Goal: Find contact information: Find contact information

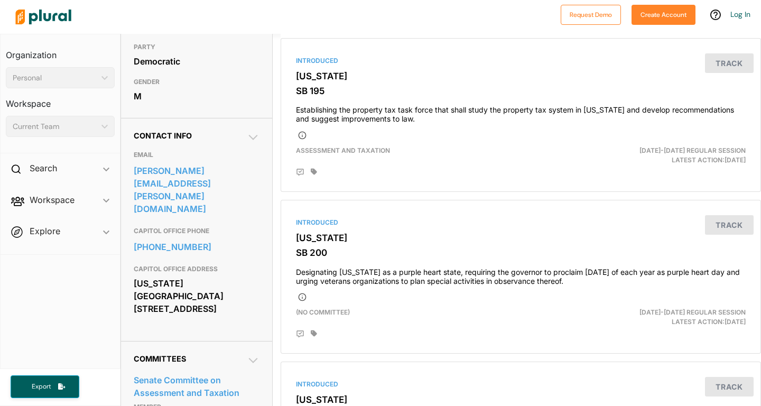
scroll to position [244, 0]
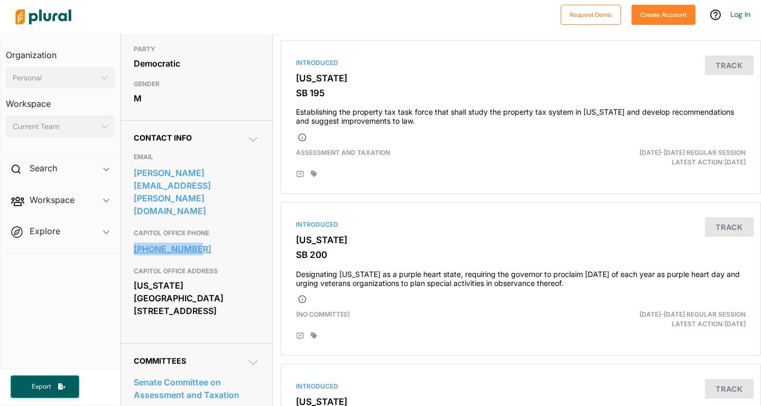
drag, startPoint x: 130, startPoint y: 229, endPoint x: 208, endPoint y: 229, distance: 77.7
click at [208, 229] on div "Contact Info EMAIL [PERSON_NAME][EMAIL_ADDRESS][PERSON_NAME][DOMAIN_NAME] CAPIT…" at bounding box center [196, 231] width 151 height 223
copy link "[PHONE_NUMBER]"
drag, startPoint x: 127, startPoint y: 193, endPoint x: 262, endPoint y: 194, distance: 134.8
click at [262, 194] on div "Contact Info EMAIL [PERSON_NAME][EMAIL_ADDRESS][PERSON_NAME][DOMAIN_NAME] CAPIT…" at bounding box center [196, 231] width 151 height 223
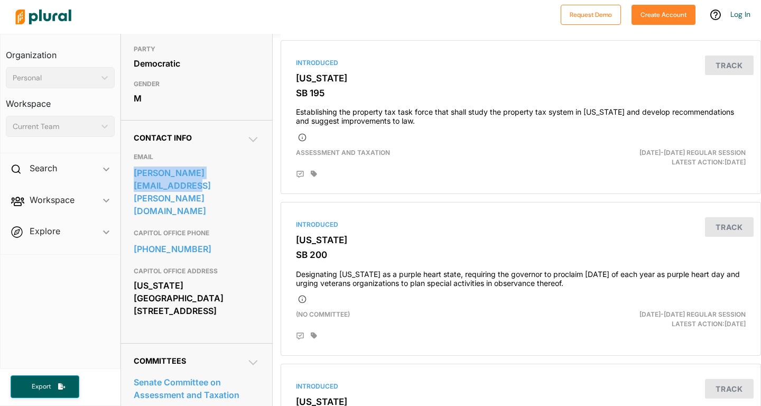
copy link "[PERSON_NAME][EMAIL_ADDRESS][PERSON_NAME][DOMAIN_NAME]"
drag, startPoint x: 262, startPoint y: 194, endPoint x: 266, endPoint y: 56, distance: 138.0
click at [262, 184] on div "Contact Info EMAIL [PERSON_NAME][EMAIL_ADDRESS][PERSON_NAME][DOMAIN_NAME] CAPIT…" at bounding box center [196, 231] width 151 height 223
drag, startPoint x: 131, startPoint y: 230, endPoint x: 195, endPoint y: 235, distance: 64.1
click at [195, 235] on div "Contact Info EMAIL [PERSON_NAME][EMAIL_ADDRESS][PERSON_NAME][DOMAIN_NAME] CAPIT…" at bounding box center [196, 231] width 151 height 223
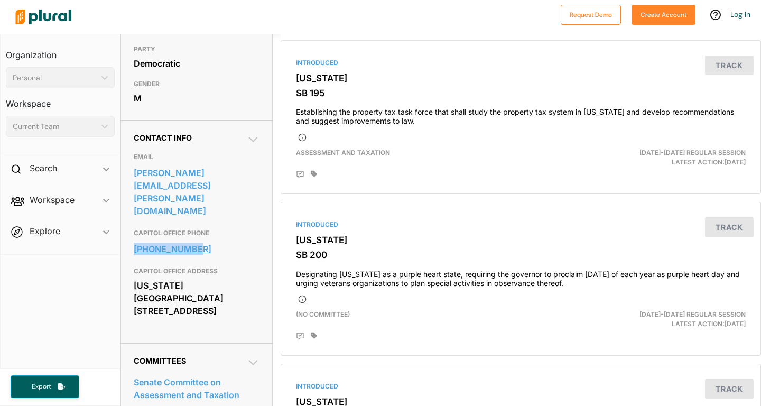
copy link "[PHONE_NUMBER]"
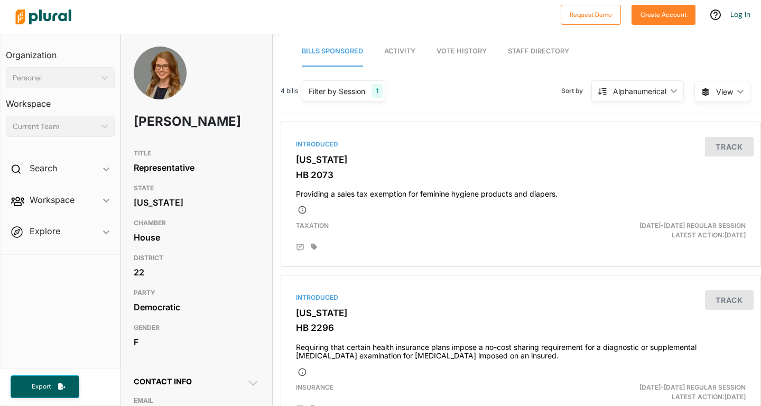
drag, startPoint x: 125, startPoint y: 114, endPoint x: 187, endPoint y: 144, distance: 69.5
click at [187, 144] on div "Lindsay Vaughn" at bounding box center [196, 95] width 151 height 97
copy h1 "Lindsay Vaughn"
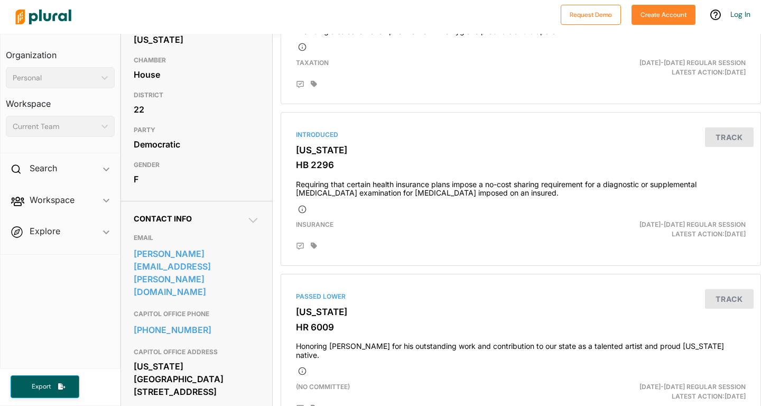
click at [144, 171] on h3 "GENDER" at bounding box center [197, 165] width 126 height 13
drag, startPoint x: 131, startPoint y: 273, endPoint x: 152, endPoint y: 275, distance: 20.7
click at [152, 275] on div "Contact Info EMAIL lindsay.vaughn@house.ks.gov CAPITOL OFFICE PHONE 785-296-850…" at bounding box center [196, 312] width 151 height 223
drag, startPoint x: 122, startPoint y: 275, endPoint x: 153, endPoint y: 286, distance: 33.1
click at [153, 286] on div "Contact Info EMAIL lindsay.vaughn@house.ks.gov CAPITOL OFFICE PHONE 785-296-850…" at bounding box center [196, 312] width 151 height 223
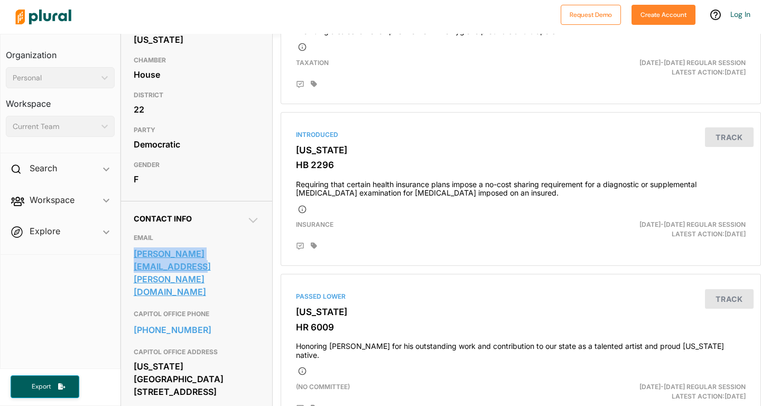
copy link "lindsay.vaughn@house.ks.gov"
click at [212, 325] on link "785-296-8503" at bounding box center [197, 330] width 126 height 16
click at [0, 0] on div "Request Demo Create Account Log In Organization Personal ic_keyboard_arrow_down…" at bounding box center [380, 203] width 761 height 406
click at [188, 329] on link "785-296-8503" at bounding box center [197, 330] width 126 height 16
click at [235, 308] on h3 "CAPITOL OFFICE PHONE" at bounding box center [197, 314] width 126 height 13
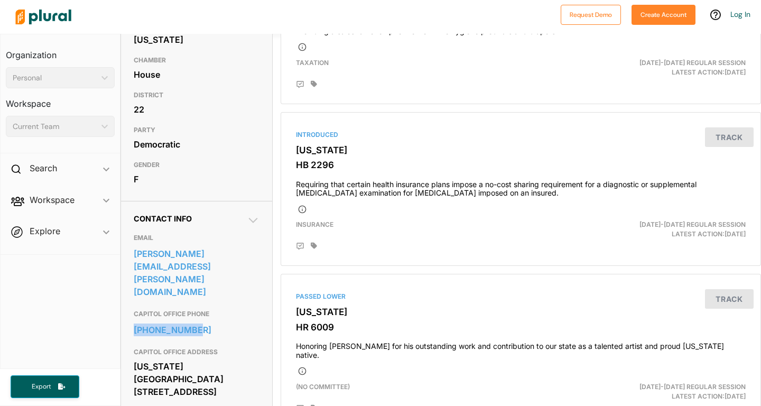
drag, startPoint x: 223, startPoint y: 334, endPoint x: 124, endPoint y: 325, distance: 98.7
click at [124, 325] on div "Contact Info EMAIL lindsay.vaughn@house.ks.gov CAPITOL OFFICE PHONE 785-296-850…" at bounding box center [196, 312] width 151 height 223
copy link "785-296-8503"
